Goal: Task Accomplishment & Management: Complete application form

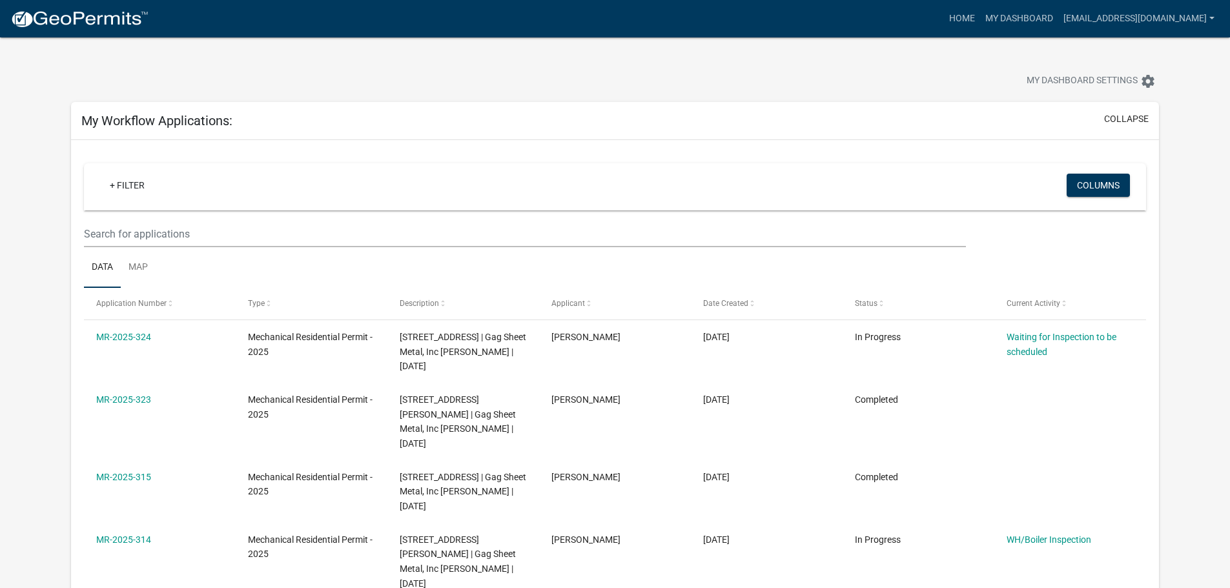
click at [65, 13] on img at bounding box center [79, 19] width 138 height 19
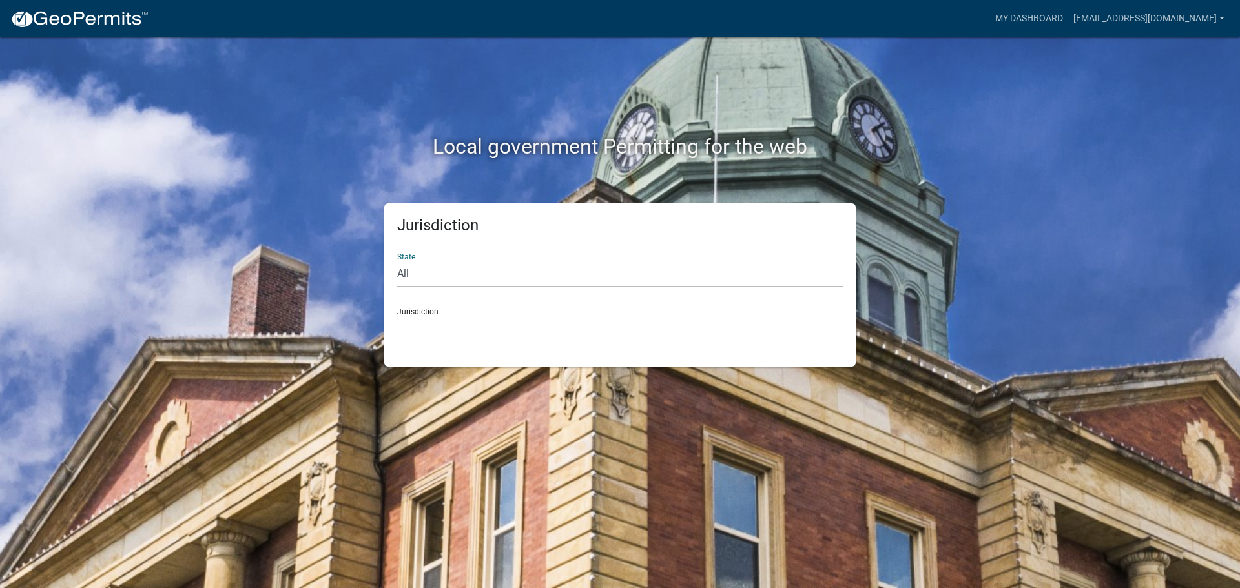
click at [415, 276] on select "All [US_STATE] [US_STATE] [US_STATE] [US_STATE] [US_STATE] [US_STATE] [US_STATE…" at bounding box center [620, 274] width 446 height 26
select select "[US_STATE]"
click at [397, 261] on select "All [US_STATE] [US_STATE] [US_STATE] [US_STATE] [US_STATE] [US_STATE] [US_STATE…" at bounding box center [620, 274] width 446 height 26
click at [439, 344] on div "Jurisdiction State All [US_STATE] [US_STATE] [US_STATE] [US_STATE] [US_STATE] […" at bounding box center [620, 284] width 472 height 163
click at [439, 337] on select "[GEOGRAPHIC_DATA], [US_STATE] [GEOGRAPHIC_DATA], [US_STATE] [GEOGRAPHIC_DATA], …" at bounding box center [620, 329] width 446 height 26
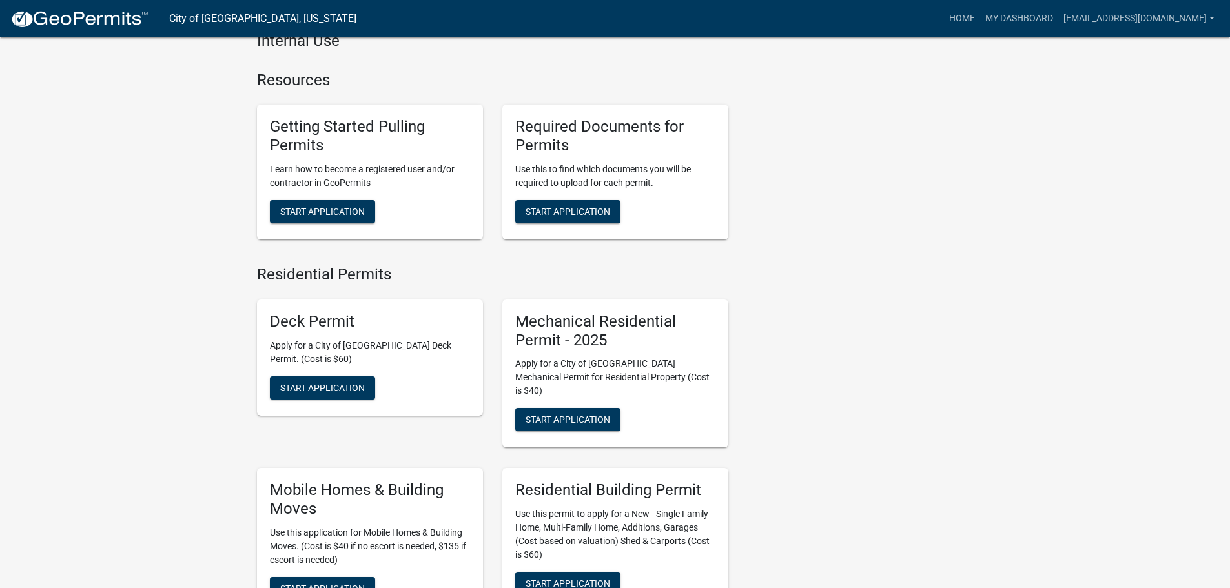
scroll to position [517, 0]
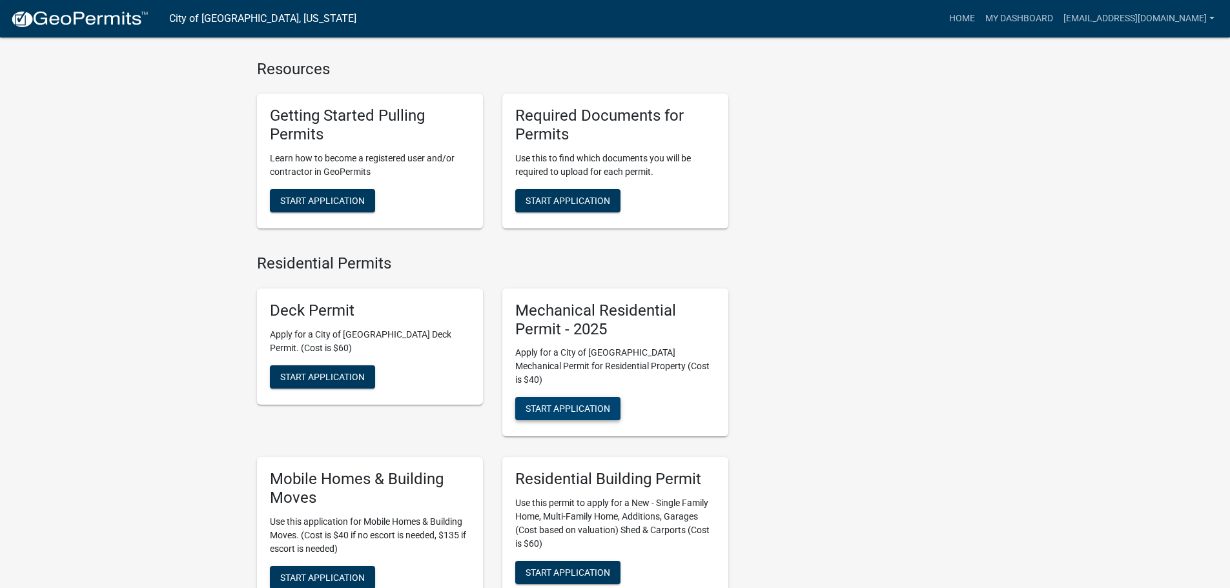
click at [605, 404] on button "Start Application" at bounding box center [567, 408] width 105 height 23
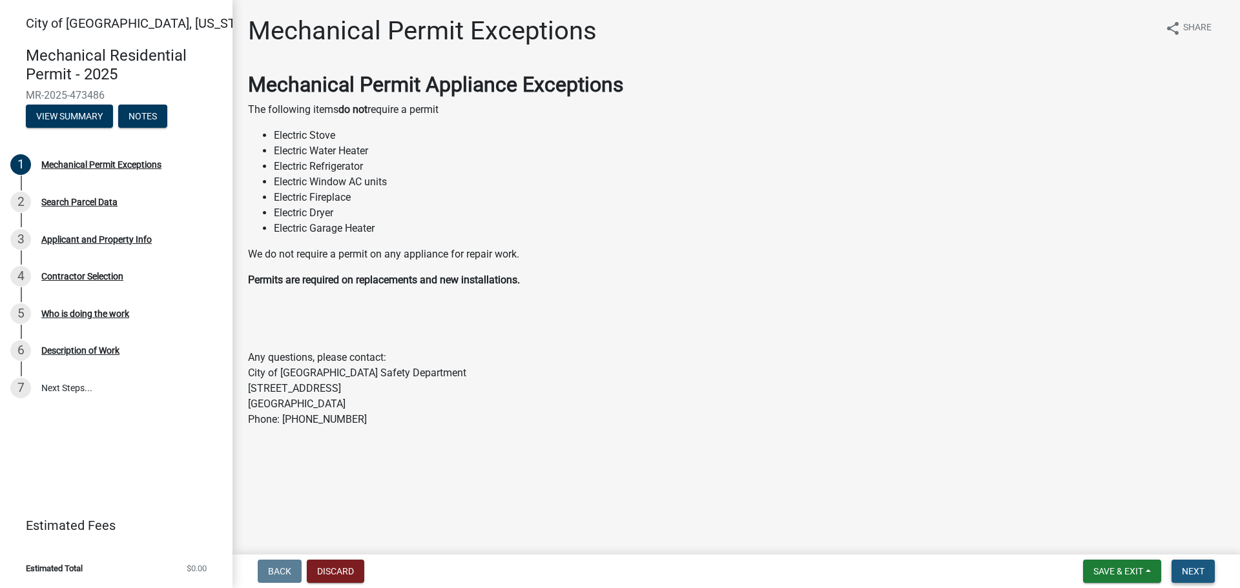
click at [1198, 571] on span "Next" at bounding box center [1193, 571] width 23 height 10
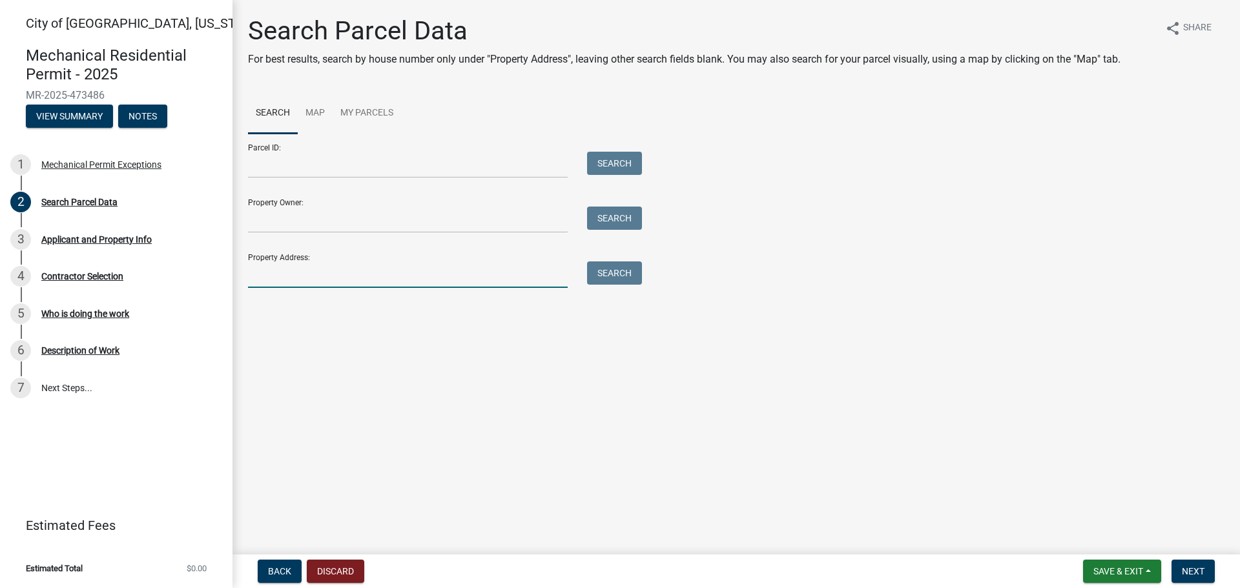
click at [271, 276] on input "Property Address:" at bounding box center [408, 275] width 320 height 26
type input "1509 n minne"
click at [602, 272] on button "Search" at bounding box center [614, 273] width 55 height 23
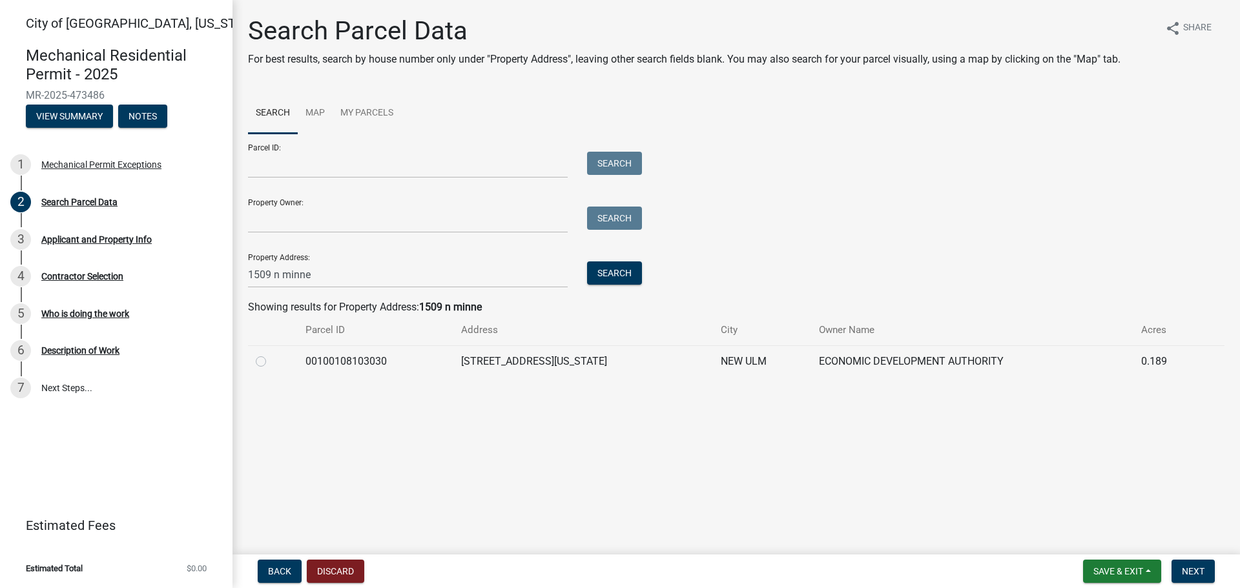
click at [255, 363] on td at bounding box center [273, 362] width 50 height 32
click at [271, 354] on label at bounding box center [271, 354] width 0 height 0
click at [271, 361] on input "radio" at bounding box center [275, 358] width 8 height 8
radio input "true"
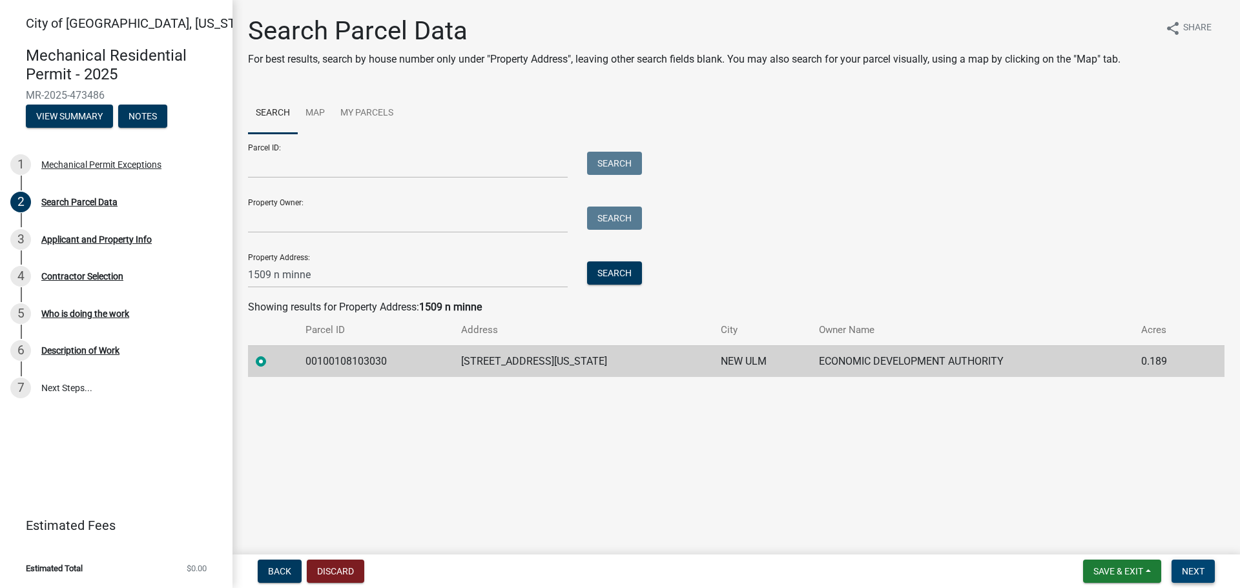
click at [1207, 569] on button "Next" at bounding box center [1193, 571] width 43 height 23
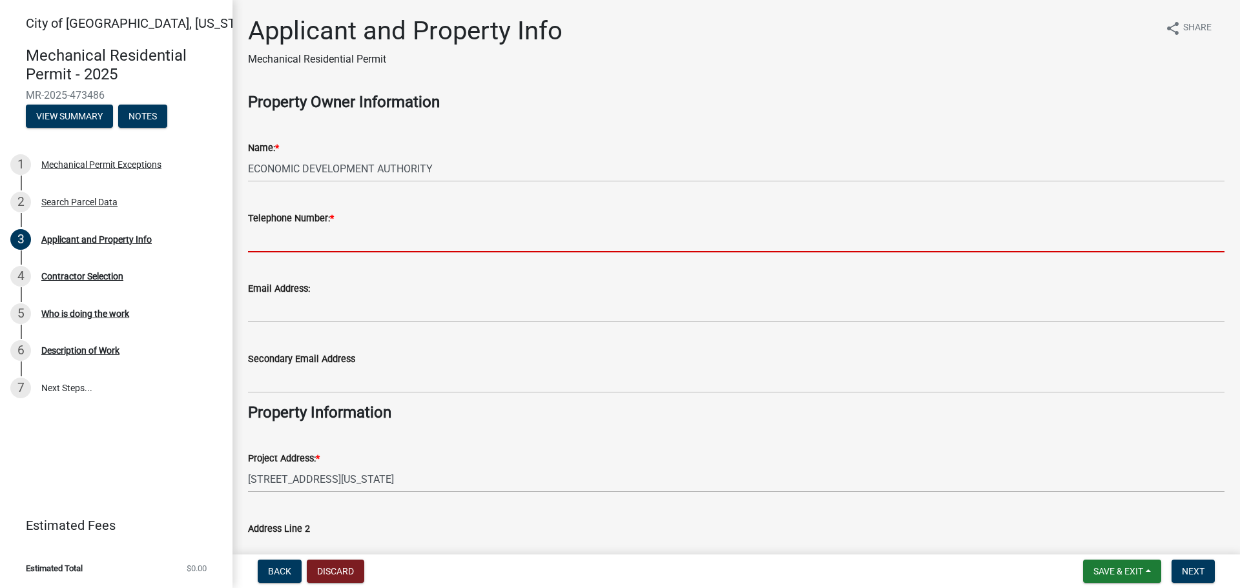
click at [271, 238] on input "Telephone Number: *" at bounding box center [736, 239] width 977 height 26
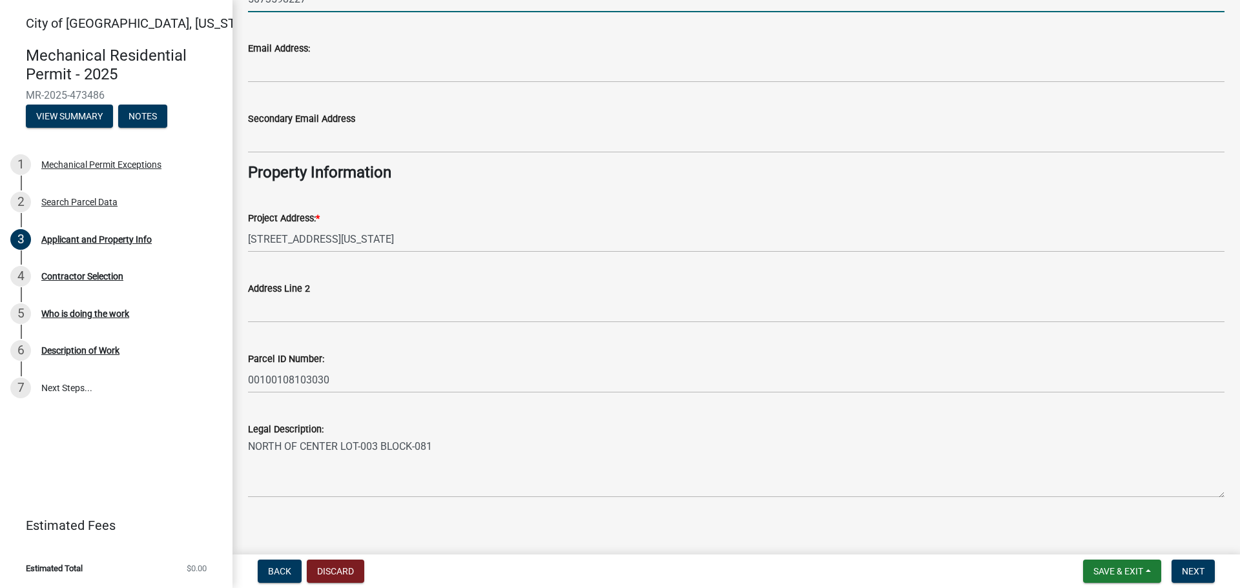
scroll to position [249, 0]
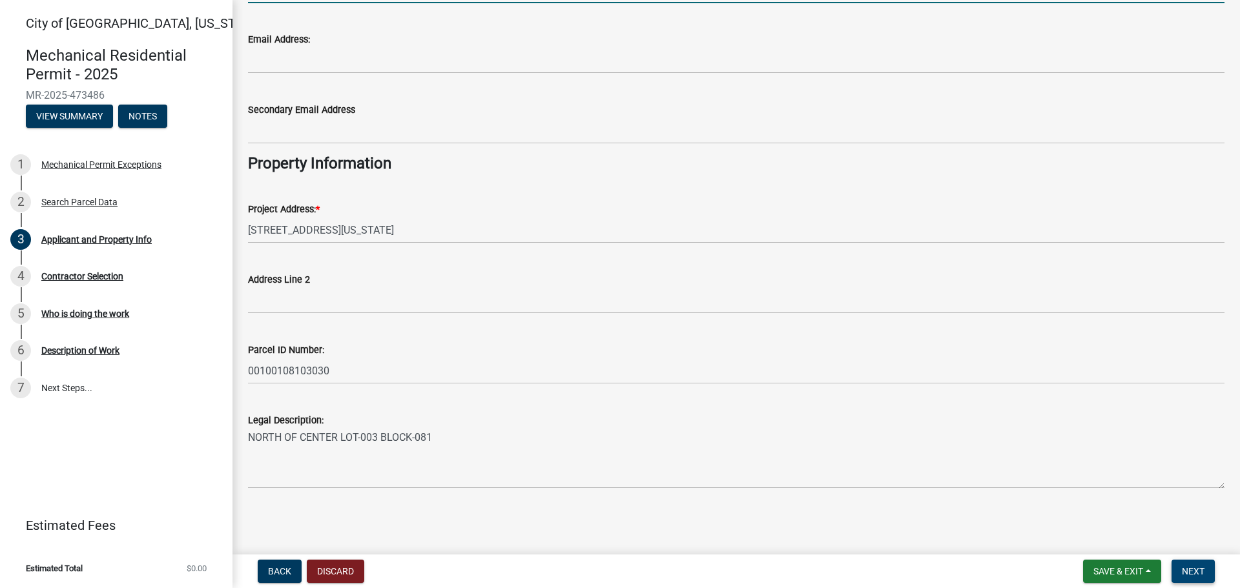
type input "5073598227"
click at [1202, 572] on span "Next" at bounding box center [1193, 571] width 23 height 10
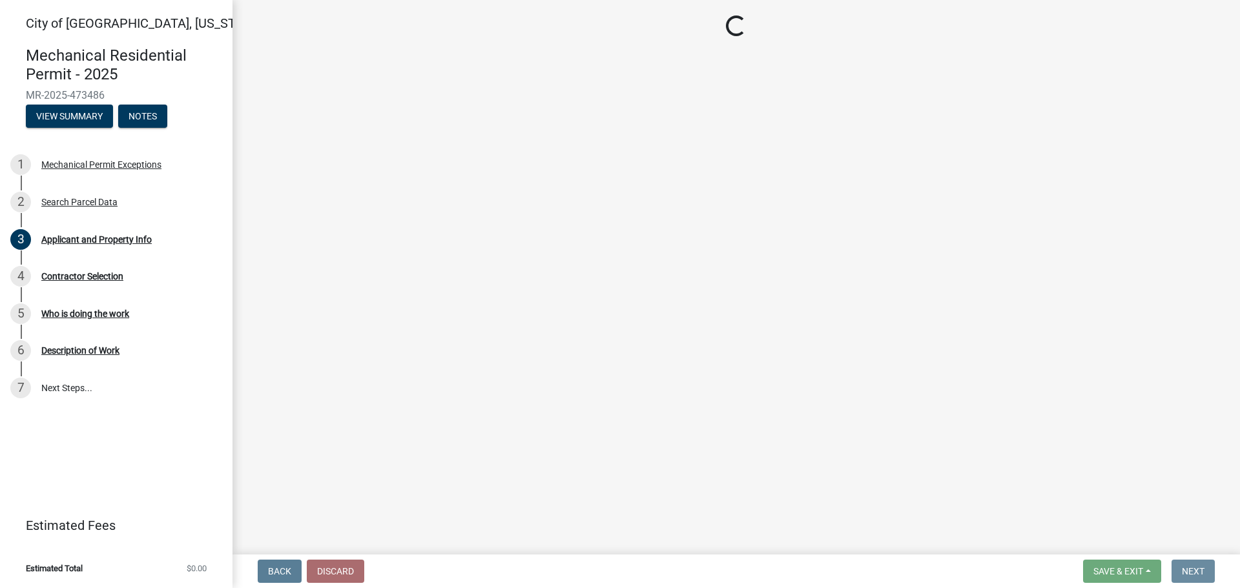
scroll to position [0, 0]
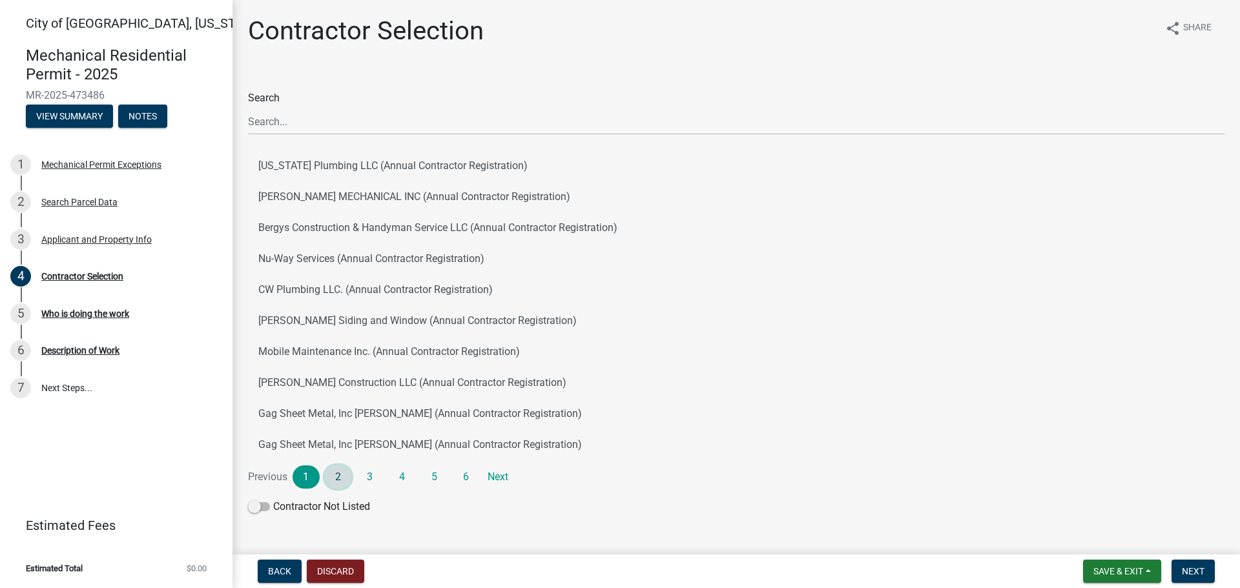
click at [339, 470] on link "2" at bounding box center [338, 477] width 27 height 23
click at [354, 412] on button "Gag Sheet Metal, Inc [PERSON_NAME] (Annual Contractor Registration)" at bounding box center [736, 414] width 977 height 31
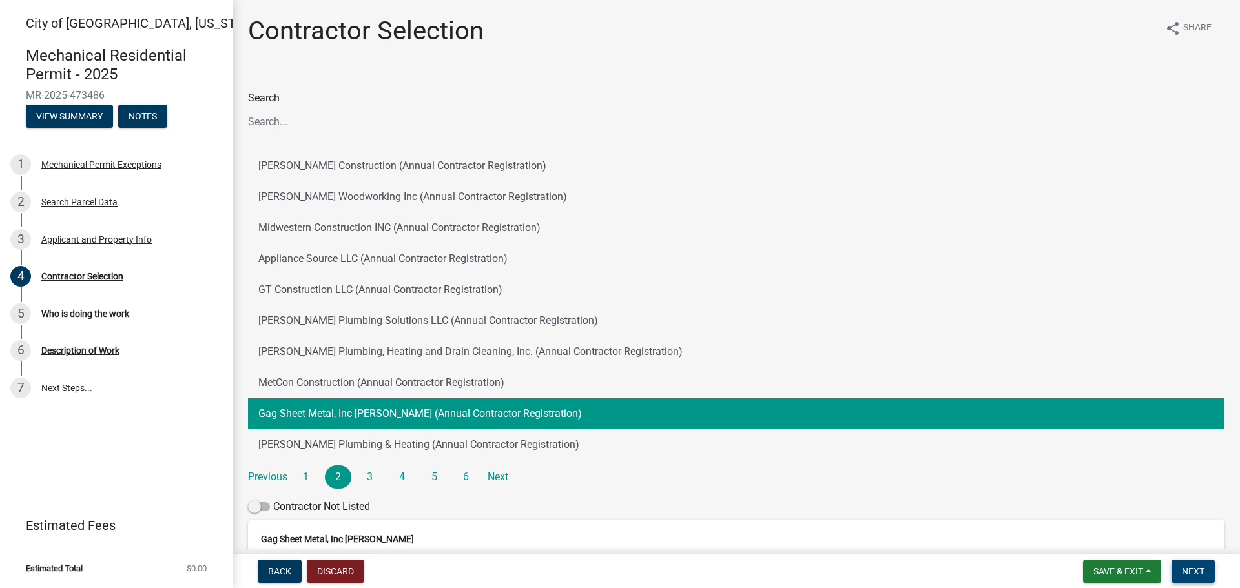
click at [1198, 571] on span "Next" at bounding box center [1193, 571] width 23 height 10
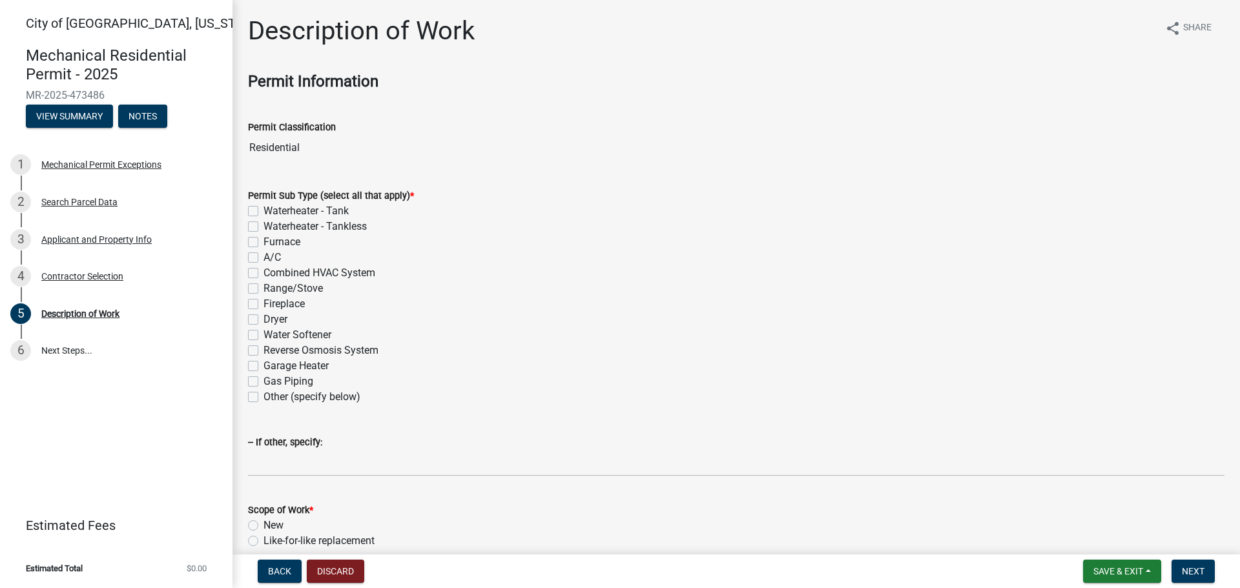
click at [264, 211] on label "Waterheater - Tank" at bounding box center [306, 211] width 85 height 16
click at [264, 211] on input "Waterheater - Tank" at bounding box center [268, 207] width 8 height 8
checkbox input "true"
checkbox input "false"
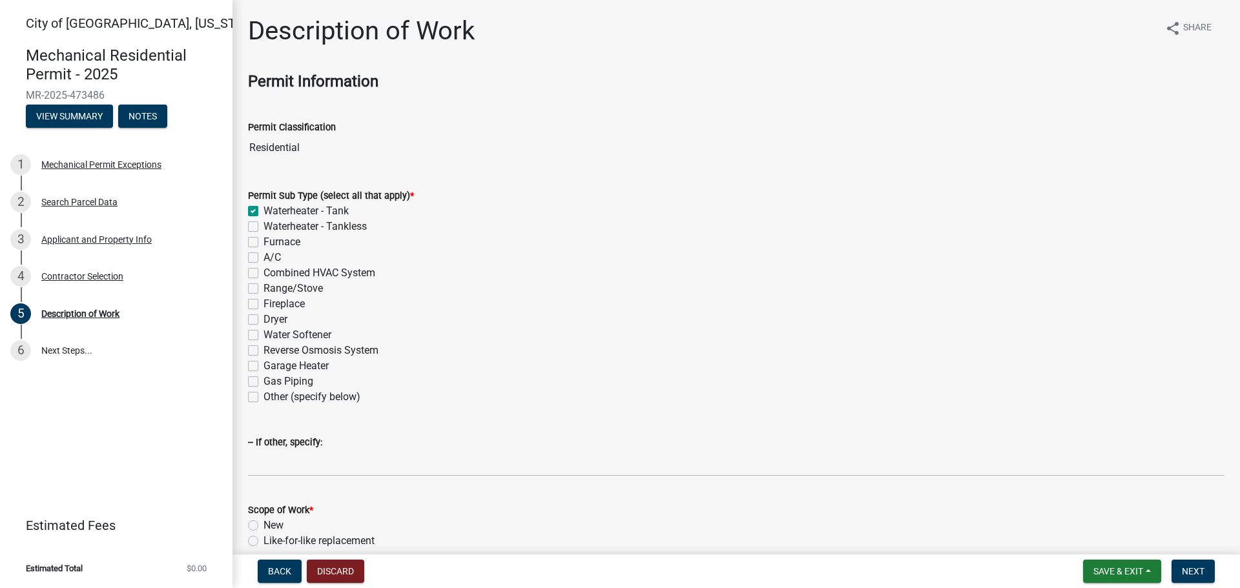
checkbox input "false"
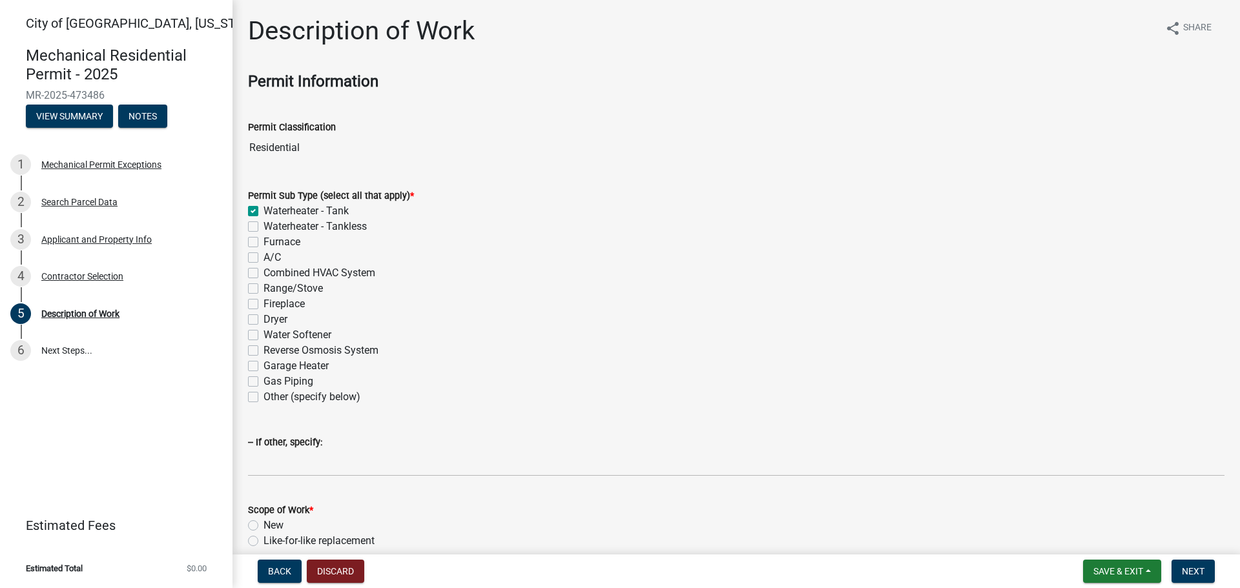
checkbox input "false"
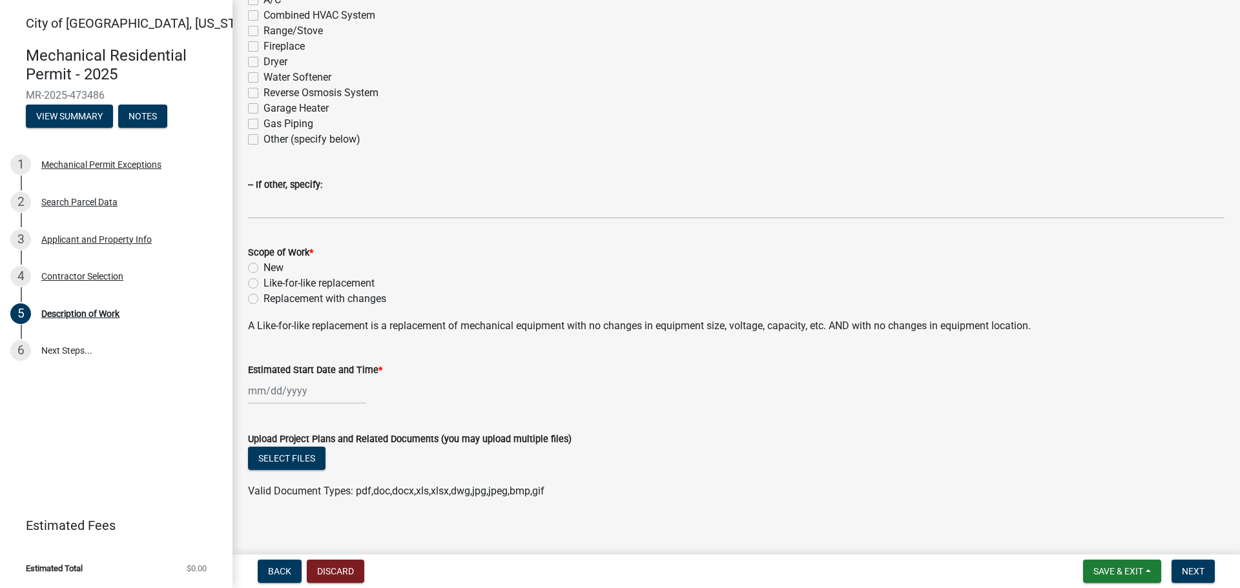
scroll to position [258, 0]
click at [264, 283] on label "Like-for-like replacement" at bounding box center [319, 283] width 111 height 16
click at [264, 283] on input "Like-for-like replacement" at bounding box center [268, 279] width 8 height 8
radio input "true"
click at [268, 384] on div at bounding box center [307, 390] width 118 height 26
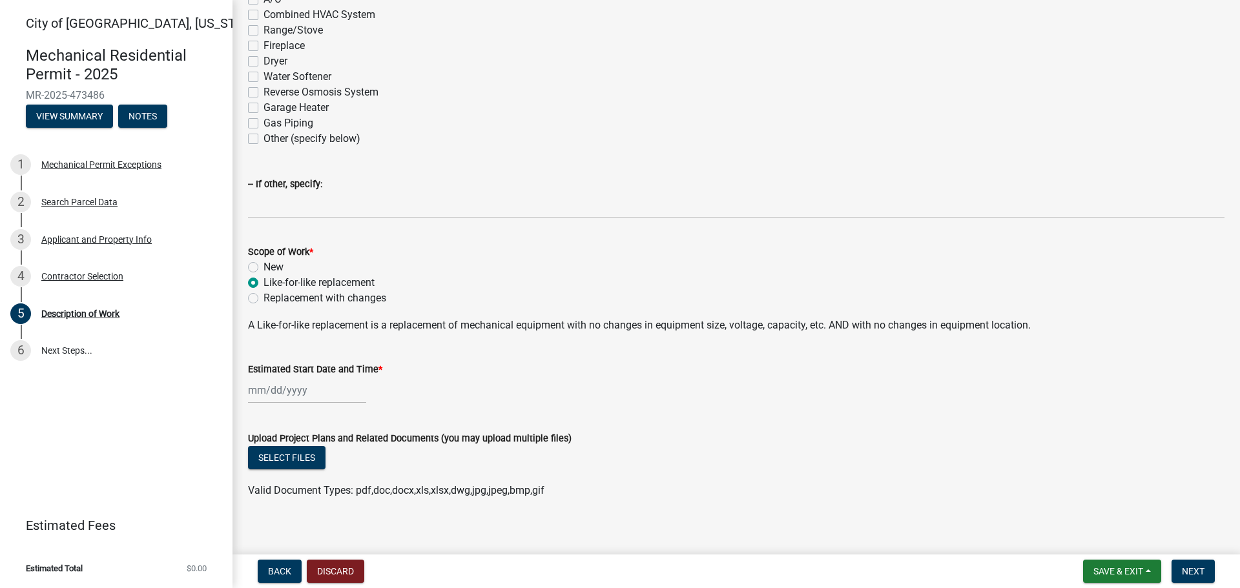
select select "9"
select select "2025"
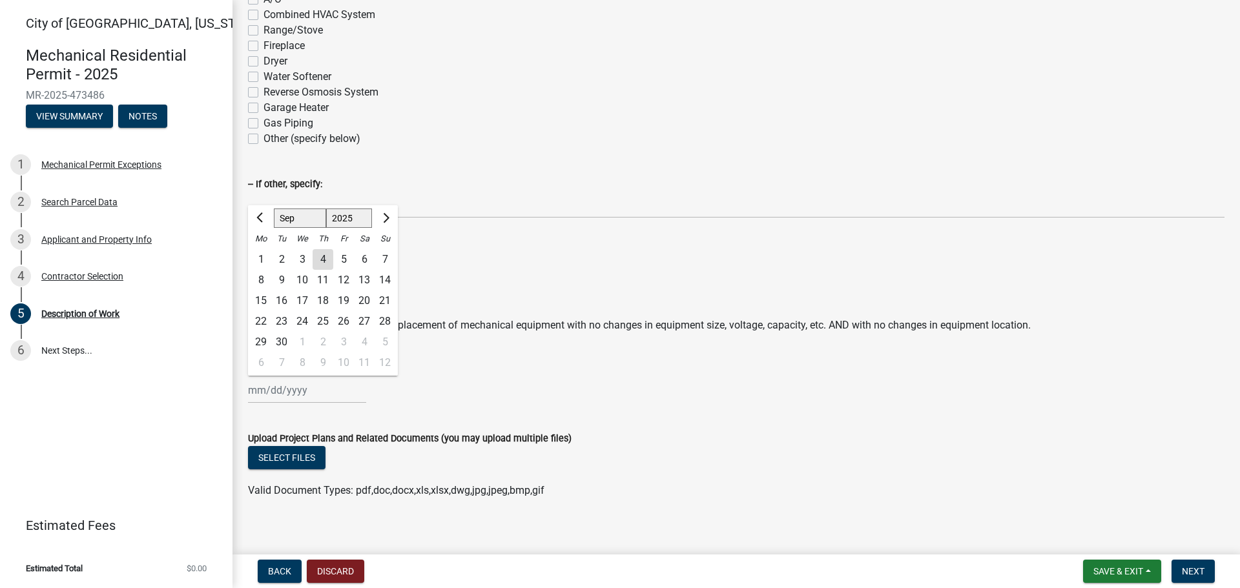
click at [317, 266] on div "4" at bounding box center [323, 259] width 21 height 21
type input "[DATE]"
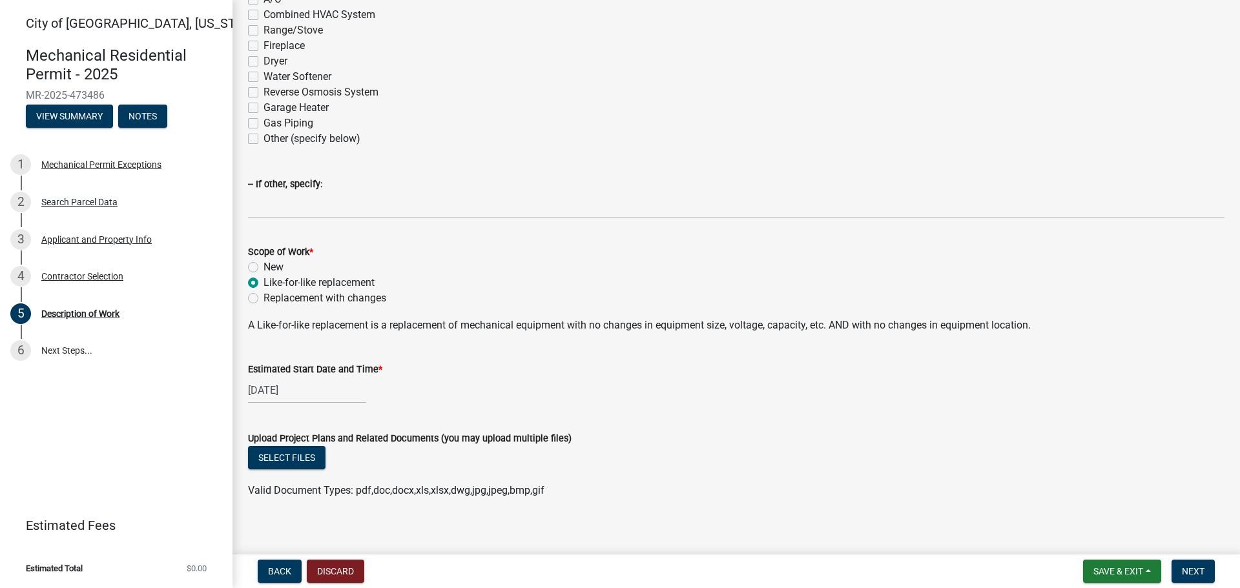
scroll to position [269, 0]
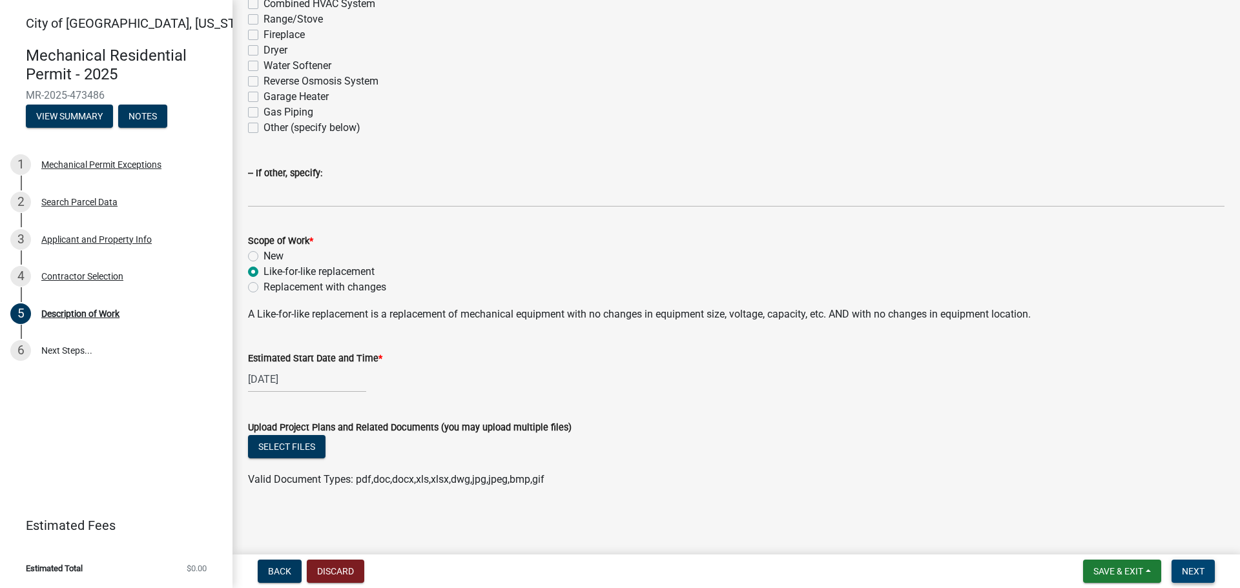
click at [1185, 569] on span "Next" at bounding box center [1193, 571] width 23 height 10
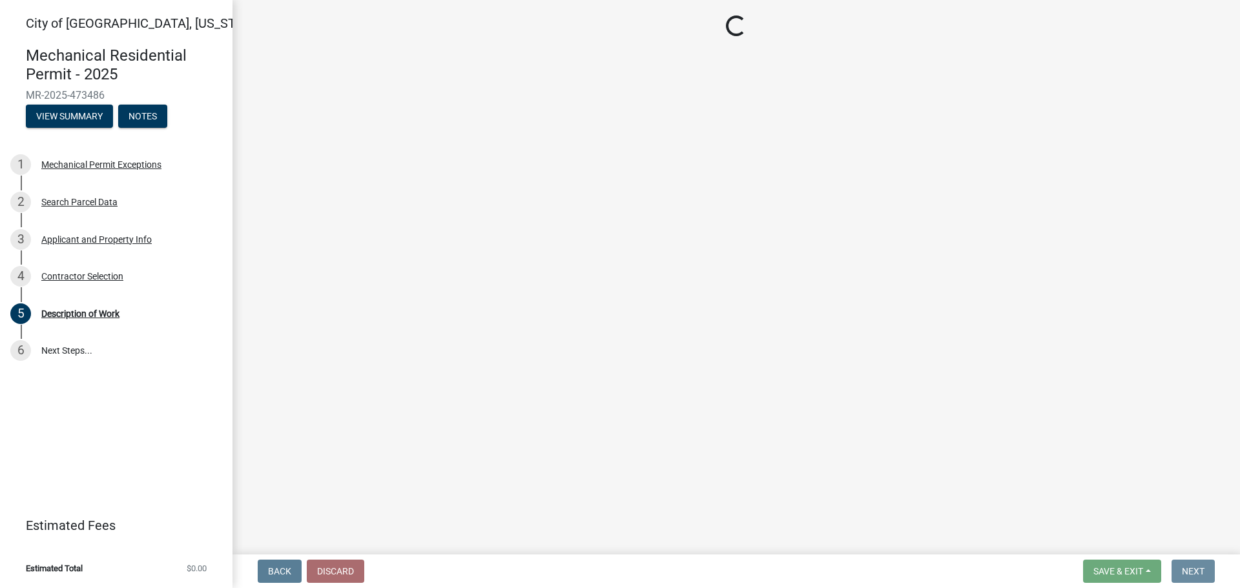
scroll to position [0, 0]
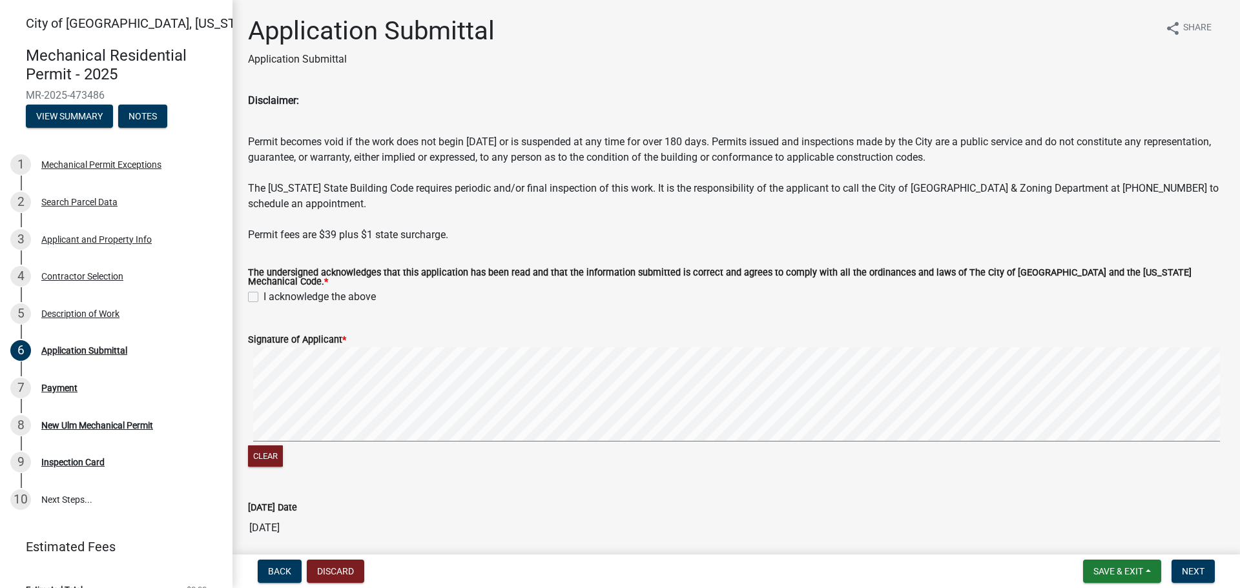
click at [264, 294] on label "I acknowledge the above" at bounding box center [320, 297] width 112 height 16
click at [264, 294] on input "I acknowledge the above" at bounding box center [268, 293] width 8 height 8
checkbox input "true"
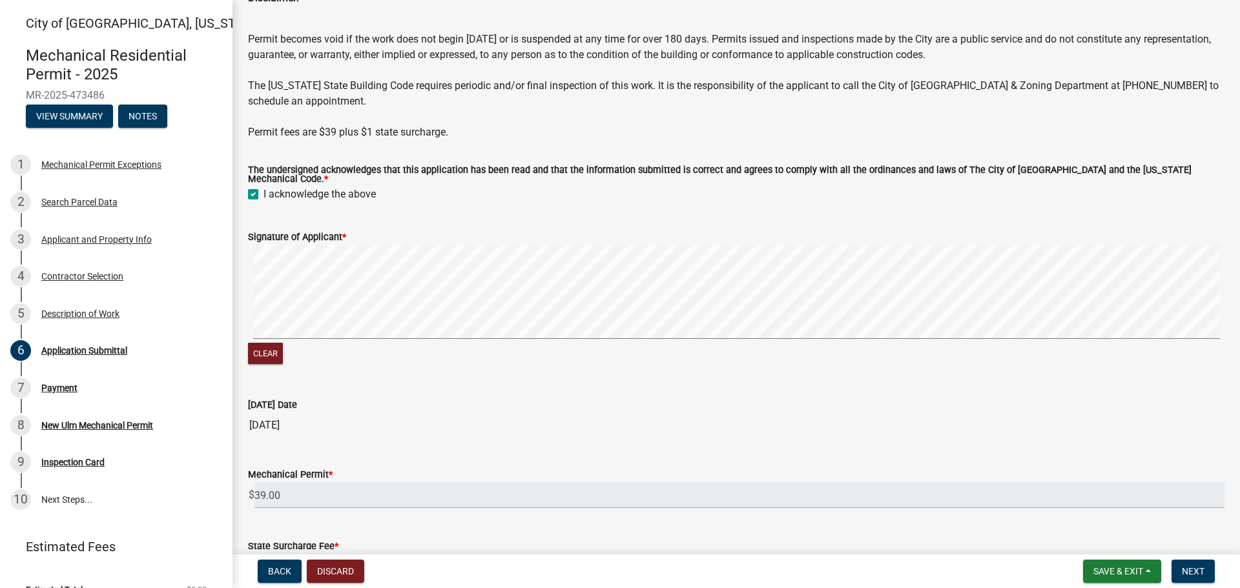
scroll to position [238, 0]
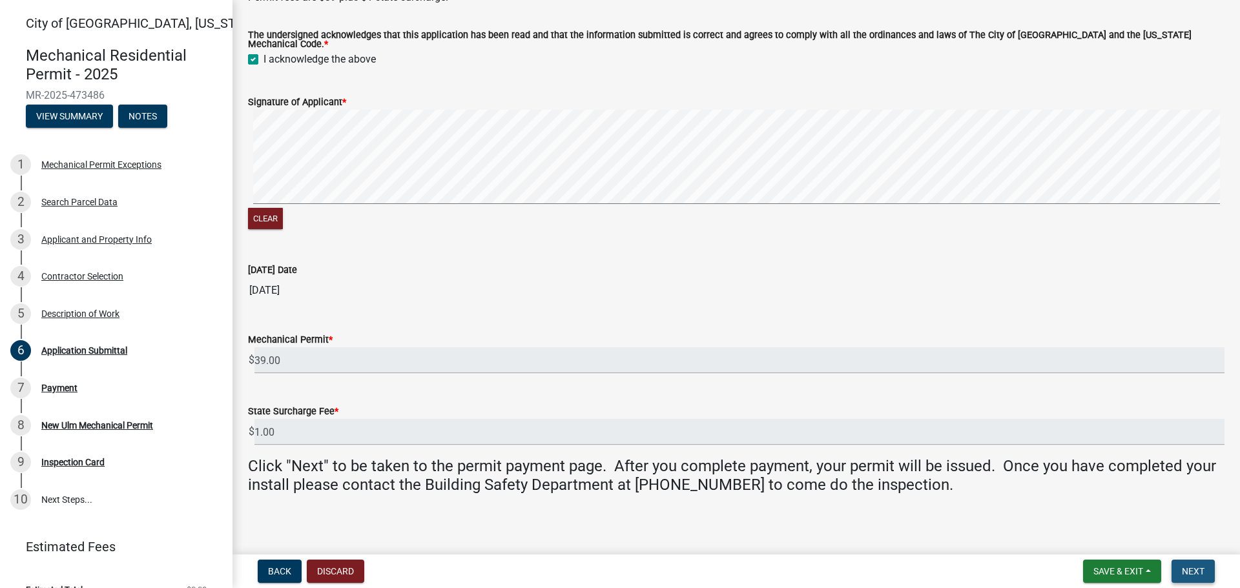
click at [1203, 578] on button "Next" at bounding box center [1193, 571] width 43 height 23
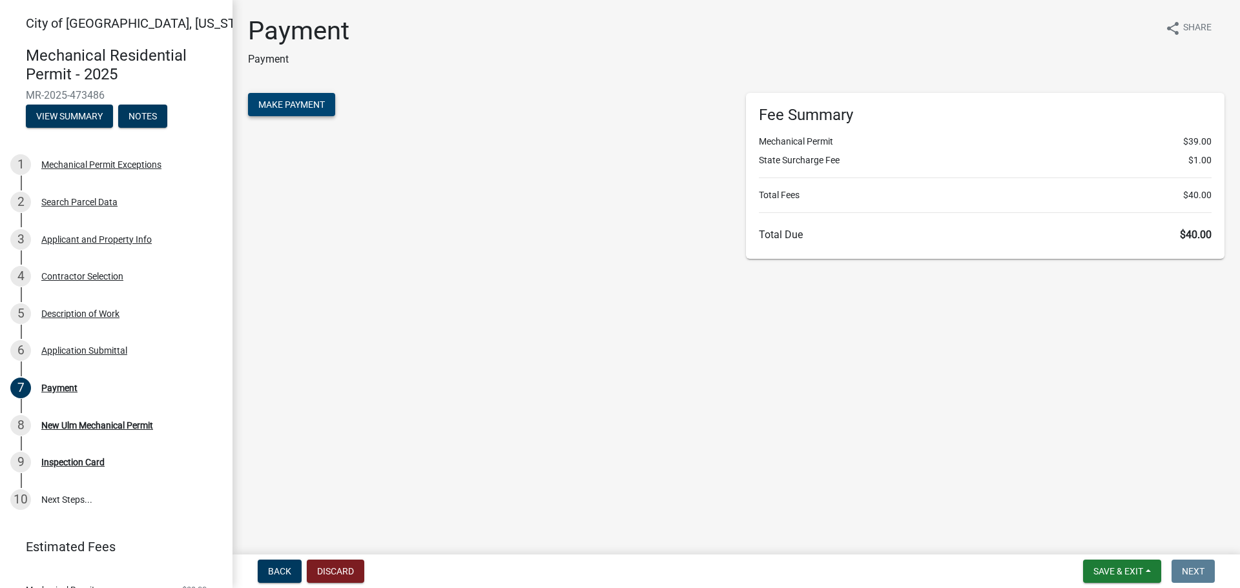
click at [273, 104] on span "Make Payment" at bounding box center [291, 104] width 67 height 10
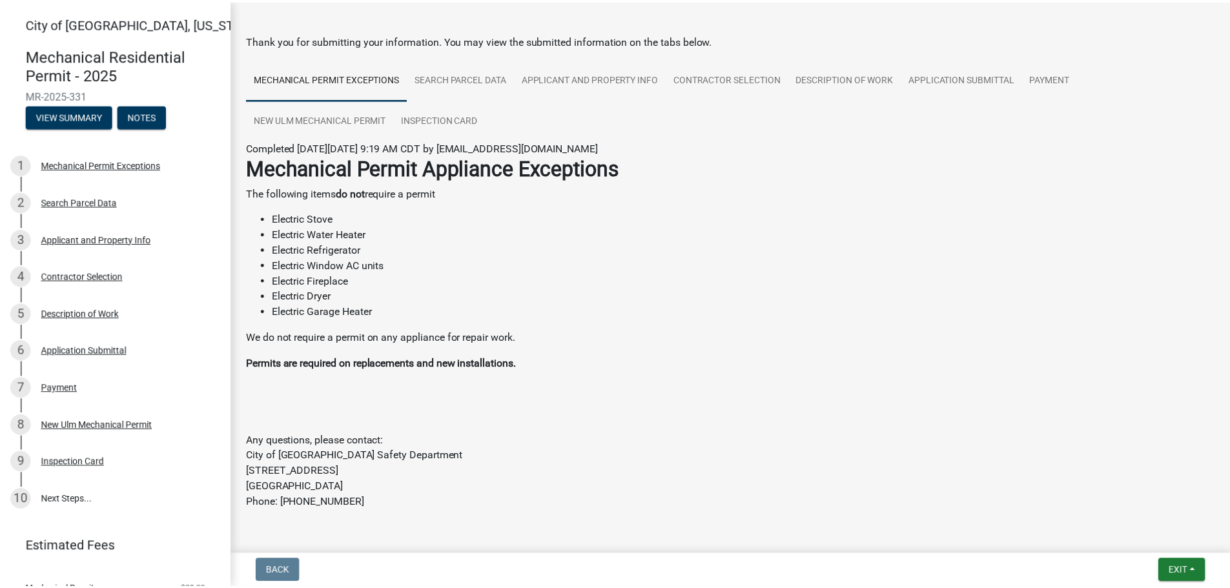
scroll to position [77, 0]
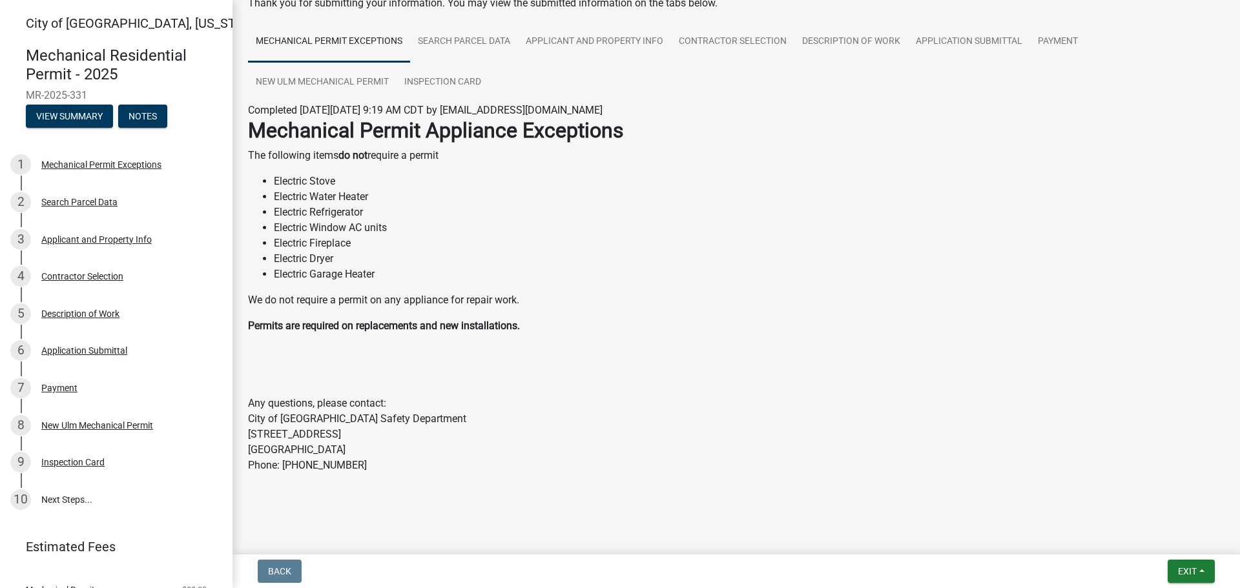
drag, startPoint x: 99, startPoint y: 96, endPoint x: 10, endPoint y: 95, distance: 89.1
click at [10, 95] on div "Mechanical Residential Permit - 2025 MR-2025-331 View Summary Notes" at bounding box center [116, 83] width 212 height 95
copy span "MR-2025-331"
click at [1178, 574] on span "Exit" at bounding box center [1187, 571] width 19 height 10
click at [1150, 539] on button "Save & Exit" at bounding box center [1163, 538] width 103 height 31
